Goal: Information Seeking & Learning: Understand process/instructions

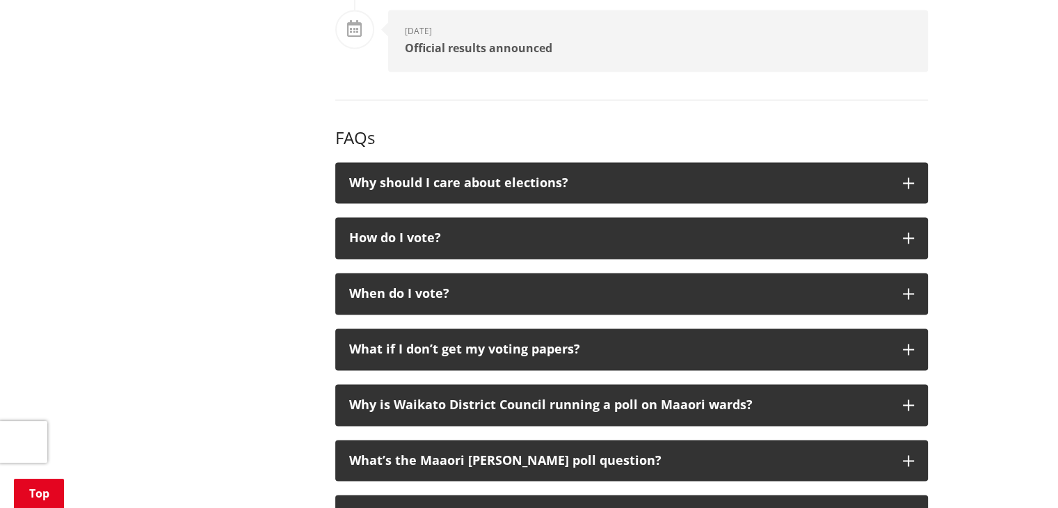
scroll to position [2155, 0]
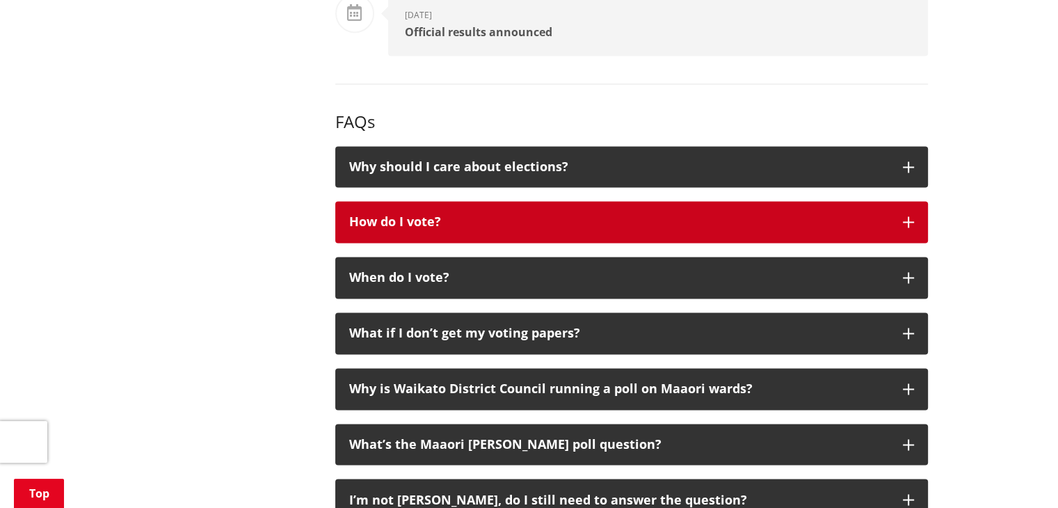
click at [698, 227] on div "How do I vote?" at bounding box center [619, 222] width 540 height 14
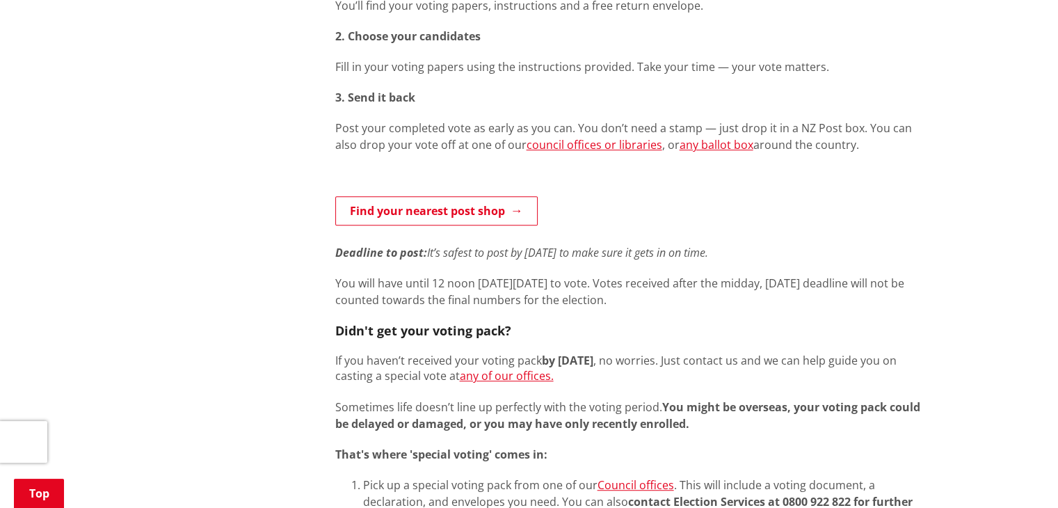
scroll to position [765, 0]
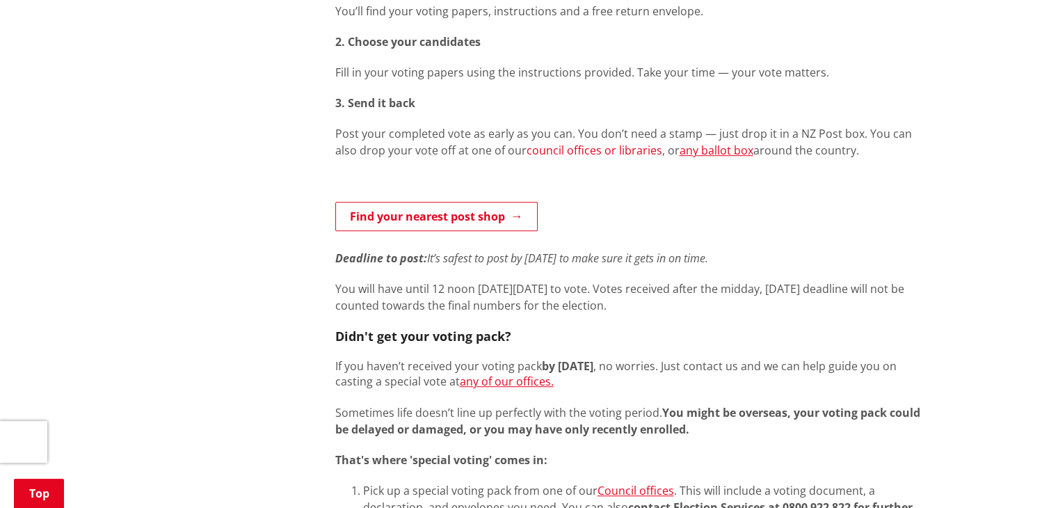
click at [588, 150] on link "council offices or libraries" at bounding box center [594, 150] width 136 height 15
click at [698, 152] on link "any ballot box" at bounding box center [716, 150] width 74 height 15
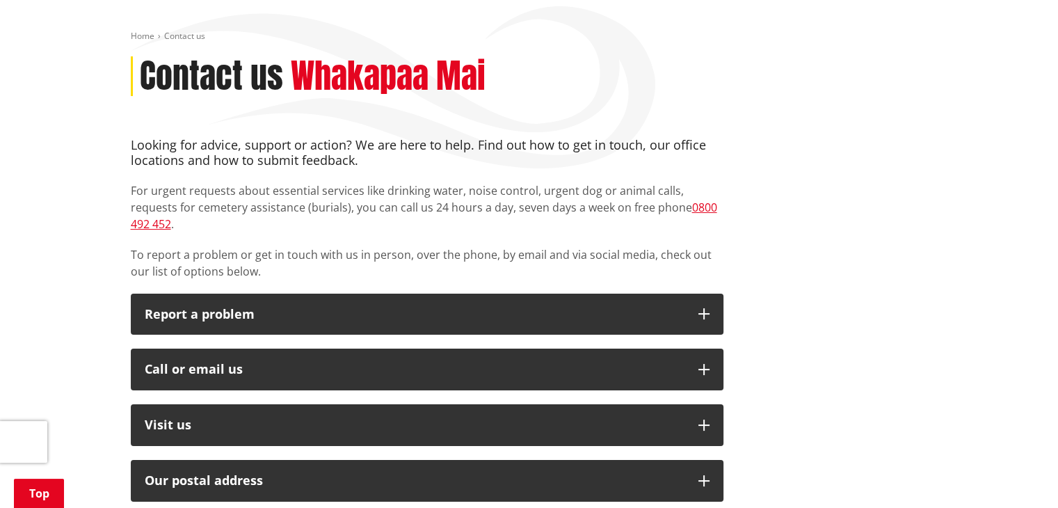
scroll to position [139, 0]
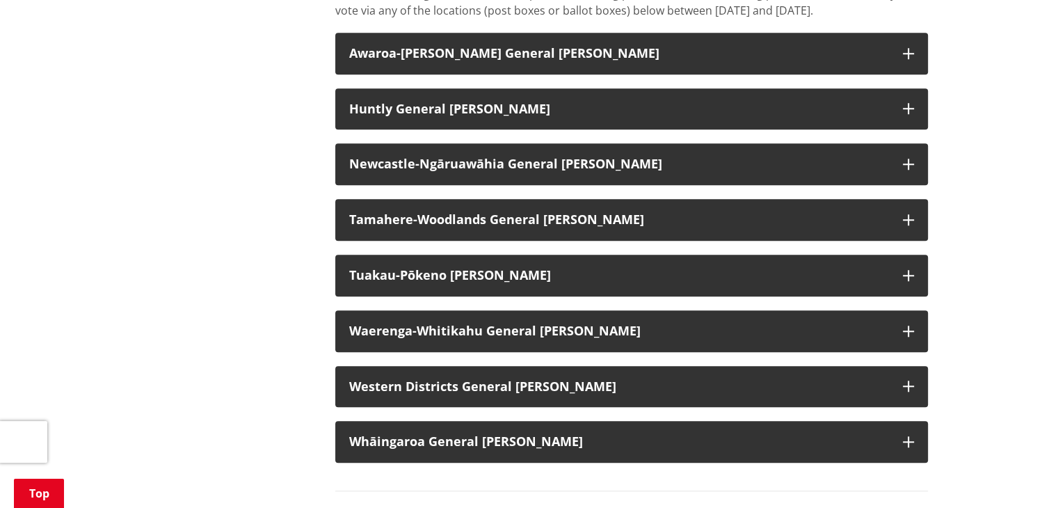
scroll to position [1113, 0]
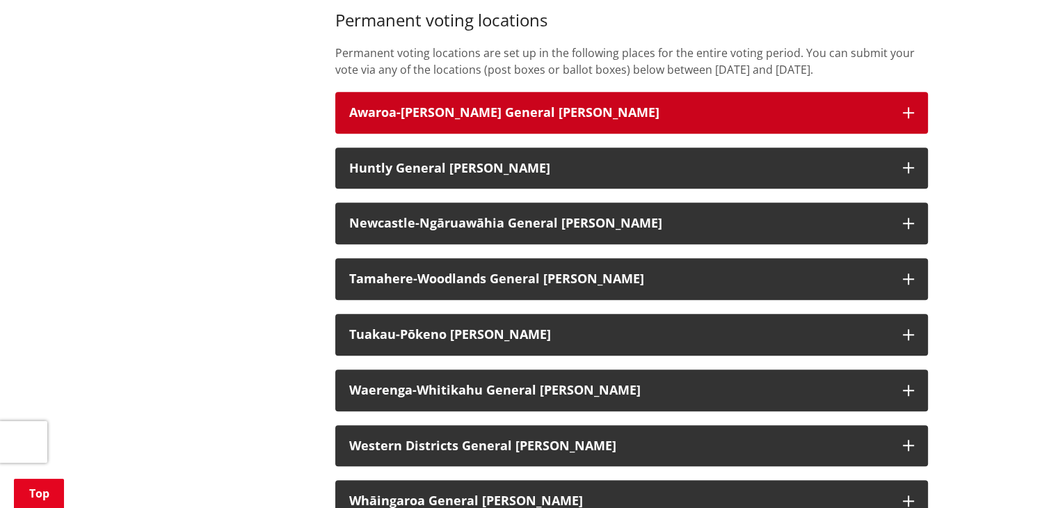
click at [912, 134] on button "Awaroa-[PERSON_NAME] General [PERSON_NAME]" at bounding box center [631, 113] width 592 height 42
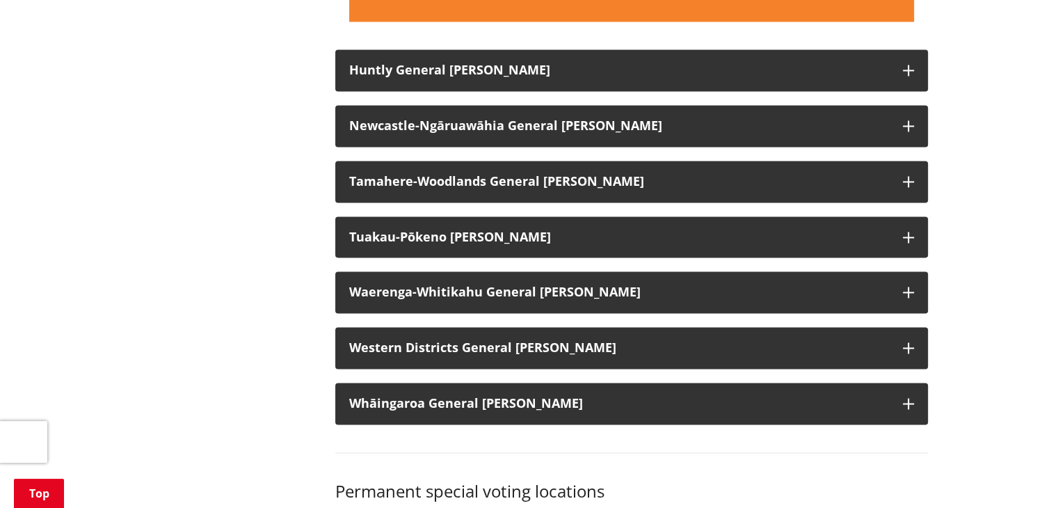
scroll to position [2225, 0]
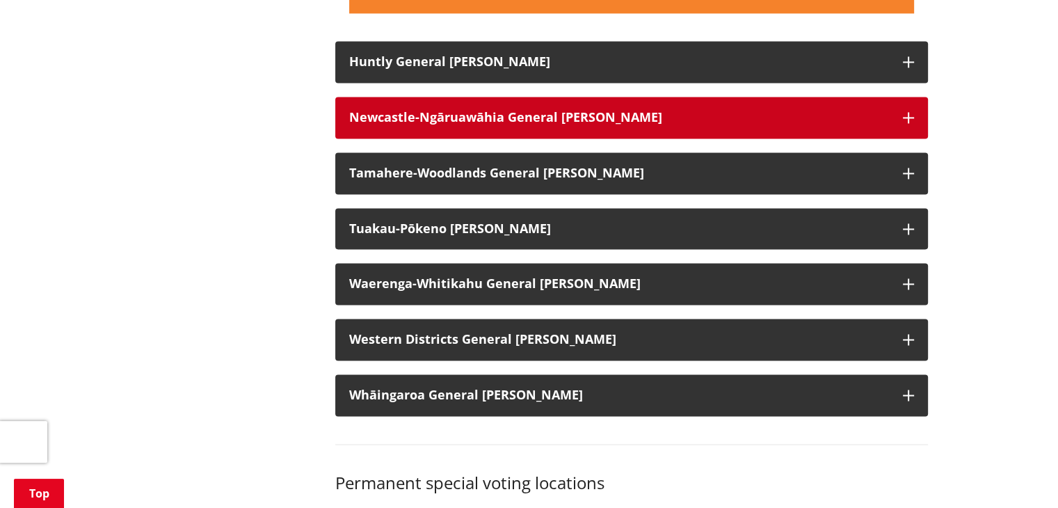
click at [918, 138] on button "Newcastle-Ngāruawāhia General [PERSON_NAME]" at bounding box center [631, 118] width 592 height 42
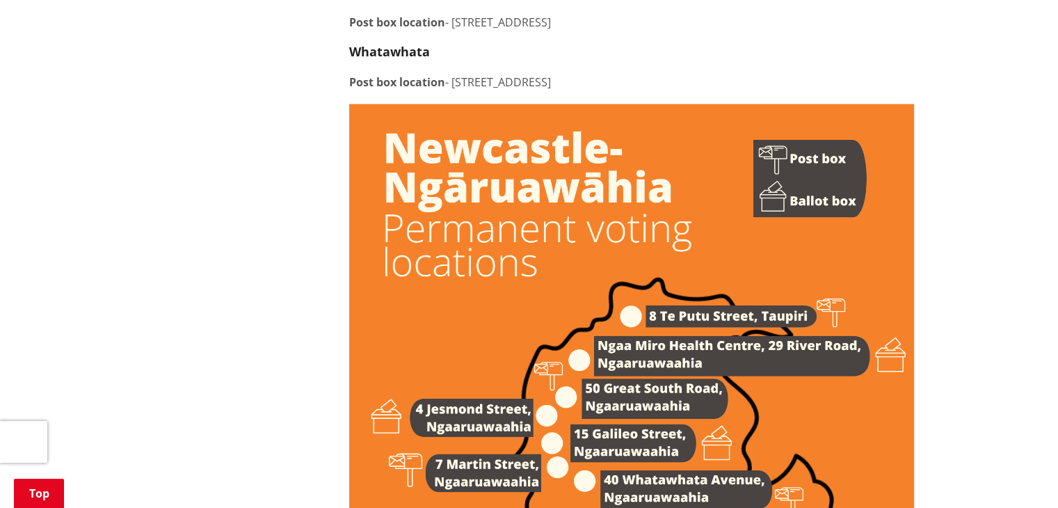
scroll to position [2851, 0]
